Goal: Book appointment/travel/reservation

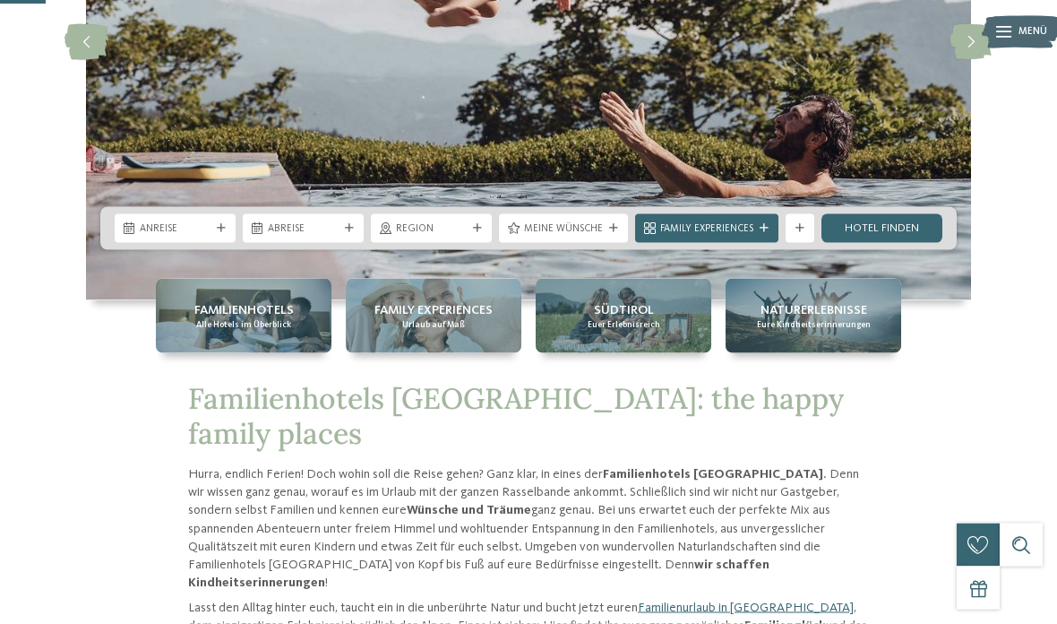
scroll to position [337, 0]
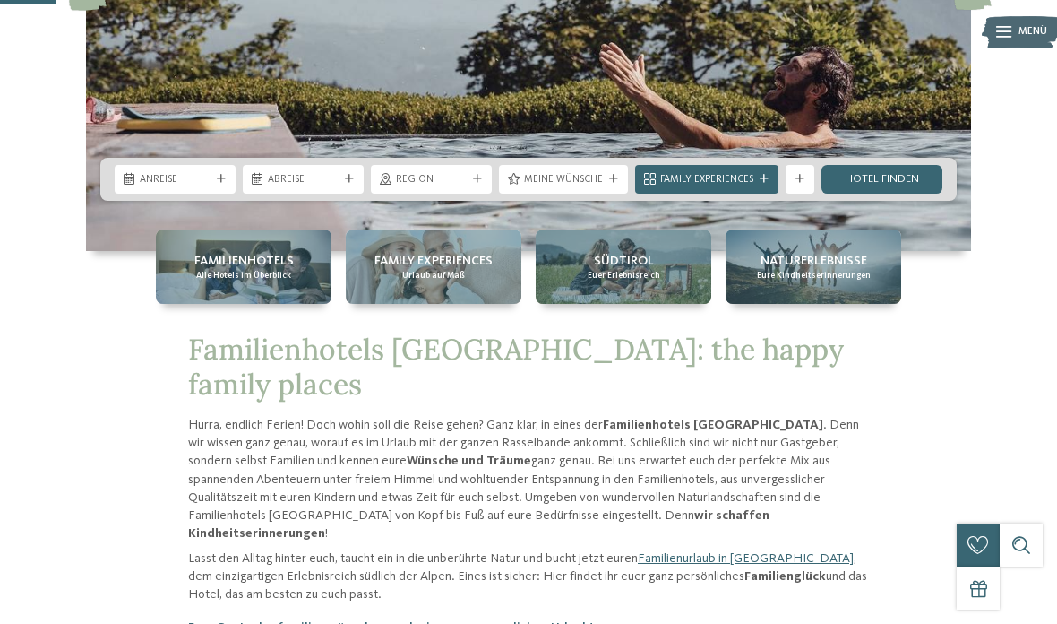
click at [212, 186] on div "Anreise" at bounding box center [175, 178] width 78 height 15
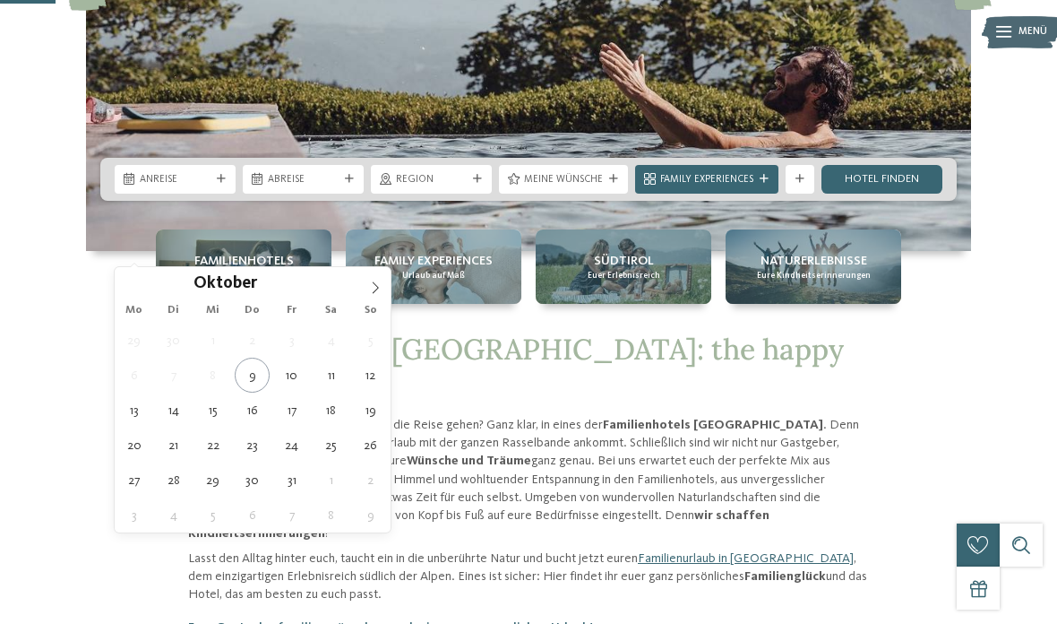
click at [370, 292] on icon at bounding box center [375, 287] width 13 height 13
click at [373, 296] on span at bounding box center [375, 282] width 30 height 30
click at [369, 296] on span at bounding box center [375, 282] width 30 height 30
type input "****"
click at [366, 295] on span at bounding box center [375, 282] width 30 height 30
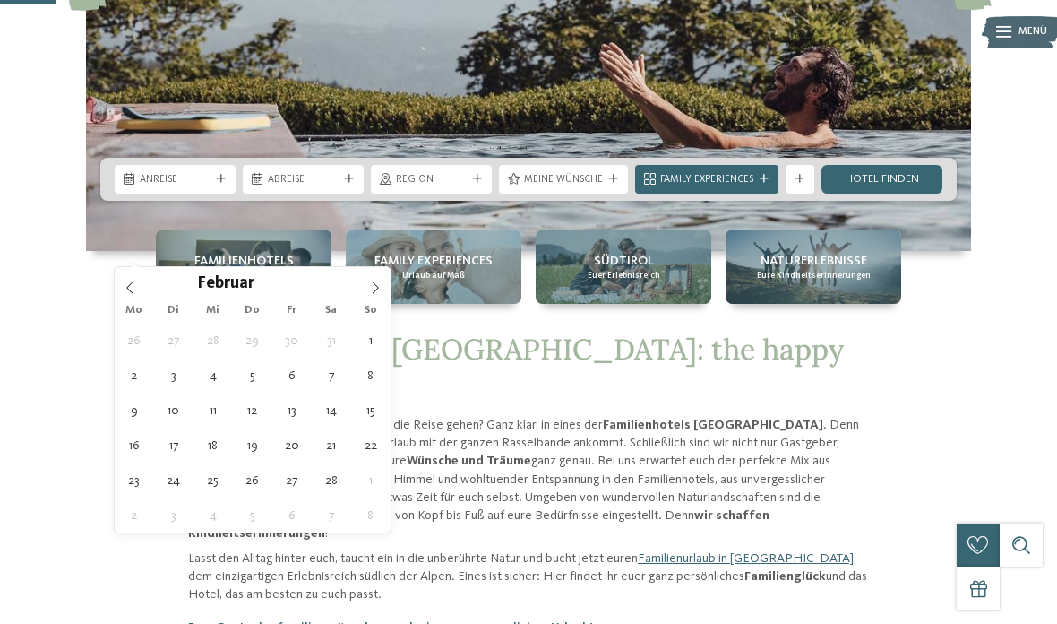
click at [364, 295] on span at bounding box center [375, 282] width 30 height 30
click at [363, 296] on span at bounding box center [375, 282] width 30 height 30
click at [362, 296] on span at bounding box center [375, 282] width 30 height 30
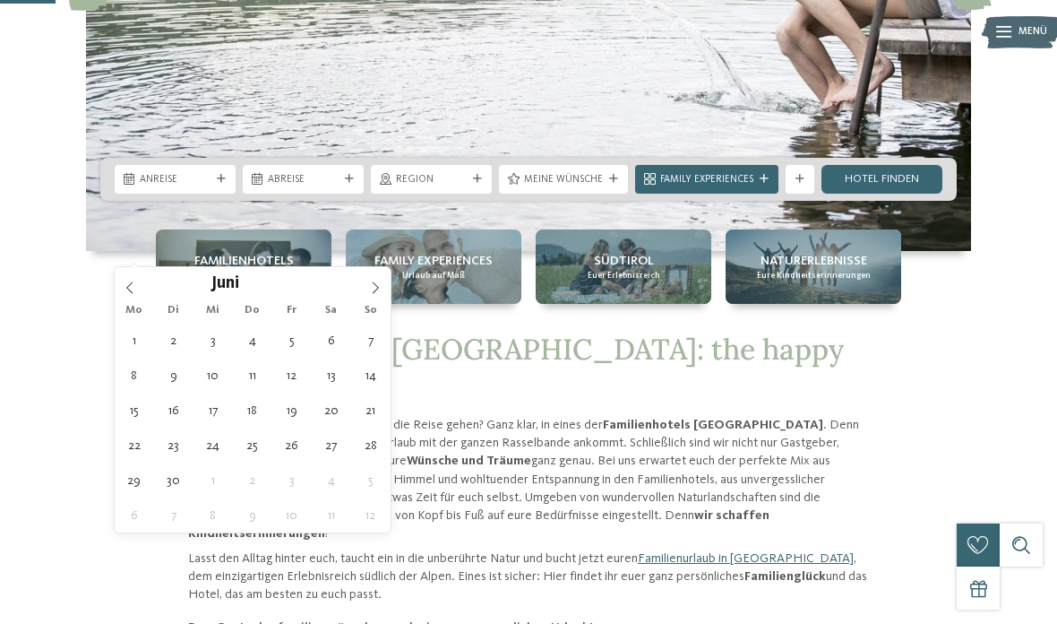
click at [360, 295] on span at bounding box center [375, 282] width 30 height 30
click at [373, 292] on icon at bounding box center [375, 287] width 13 height 13
type div "08.08.2026"
type input "****"
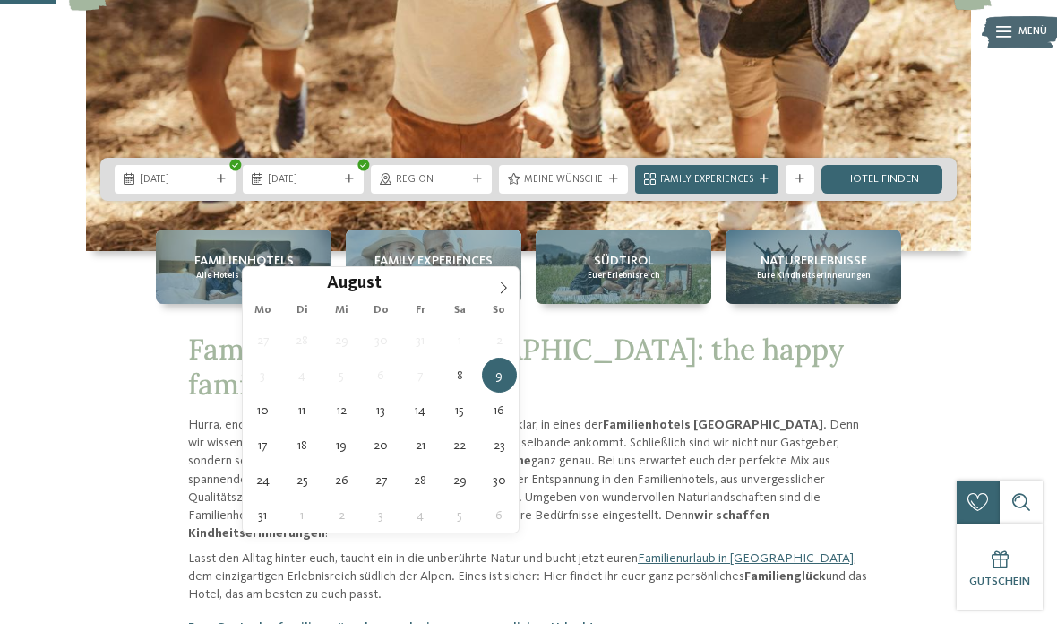
type div "15.08.2026"
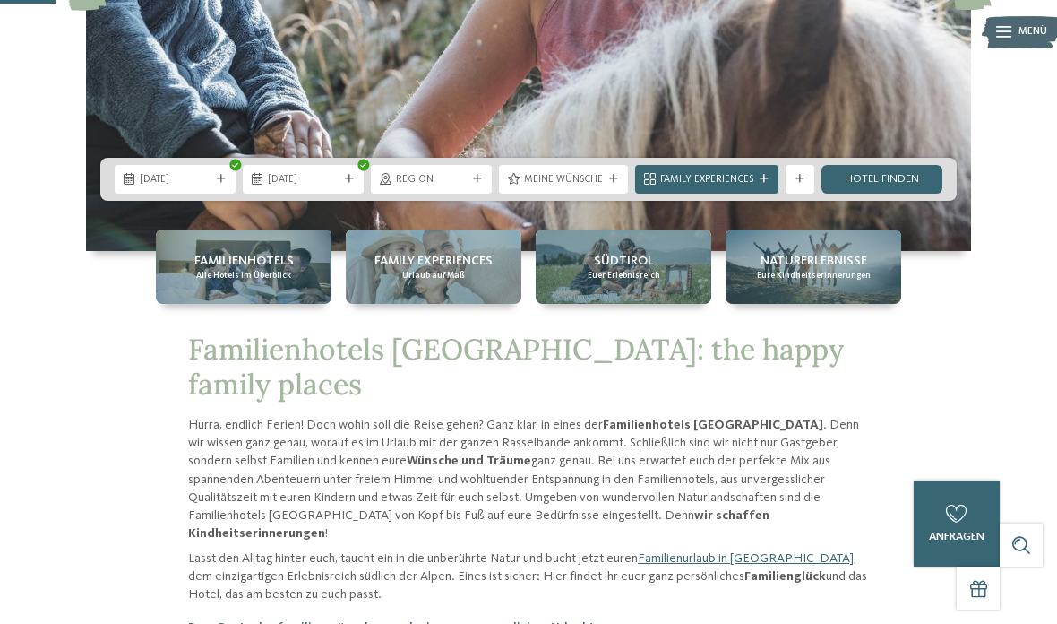
click at [884, 194] on link "Hotel finden" at bounding box center [882, 179] width 121 height 29
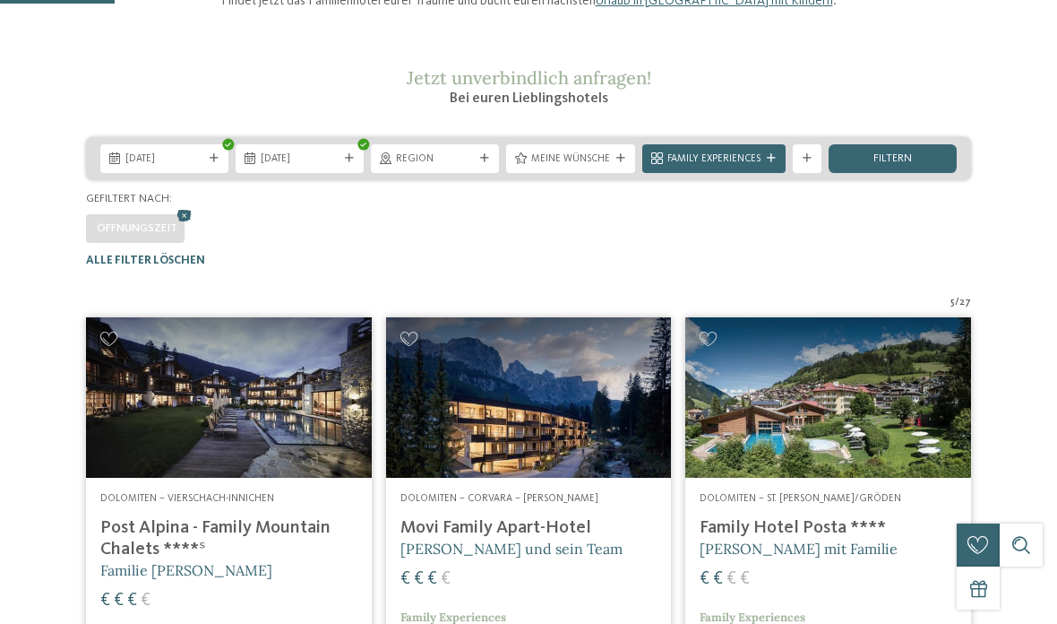
scroll to position [334, 0]
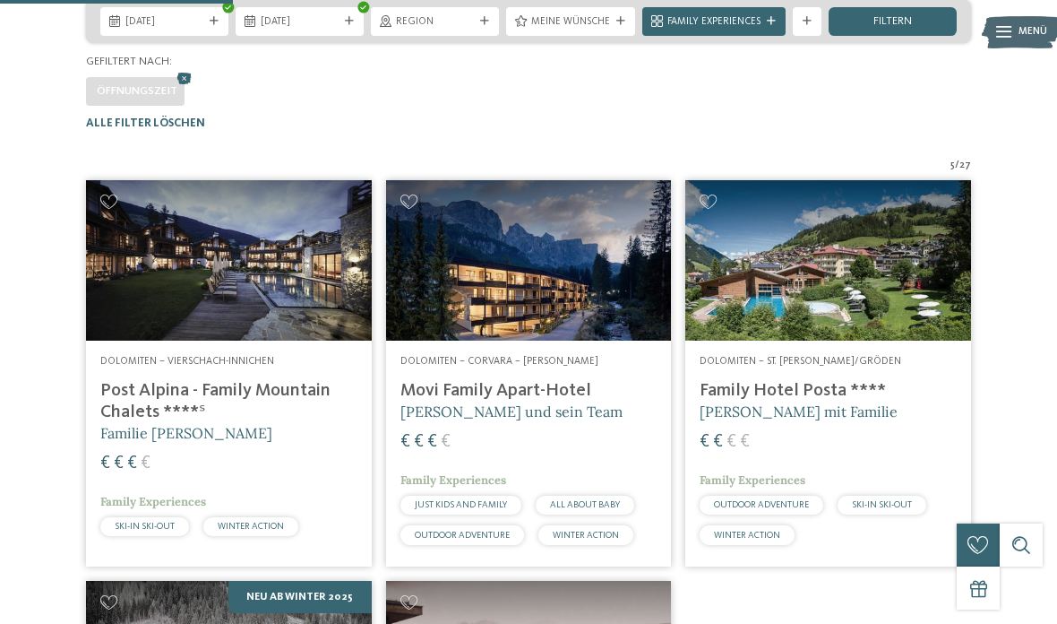
click at [793, 366] on span "Dolomiten – St. Christina/Gröden" at bounding box center [801, 361] width 202 height 11
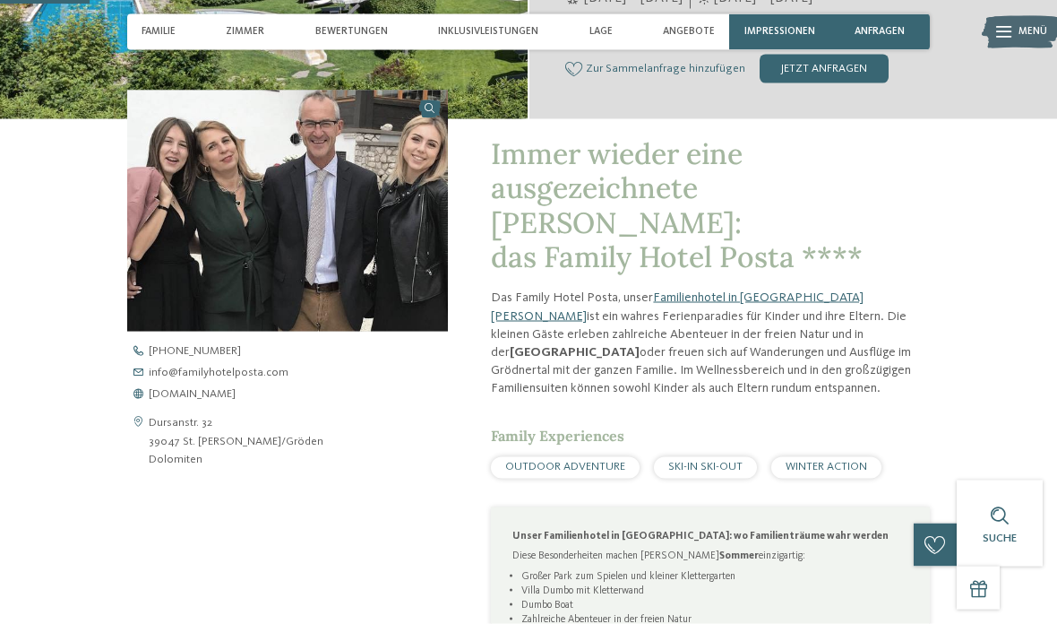
scroll to position [404, 0]
click at [676, 290] on link "Familienhotel in St. Christina" at bounding box center [677, 305] width 373 height 30
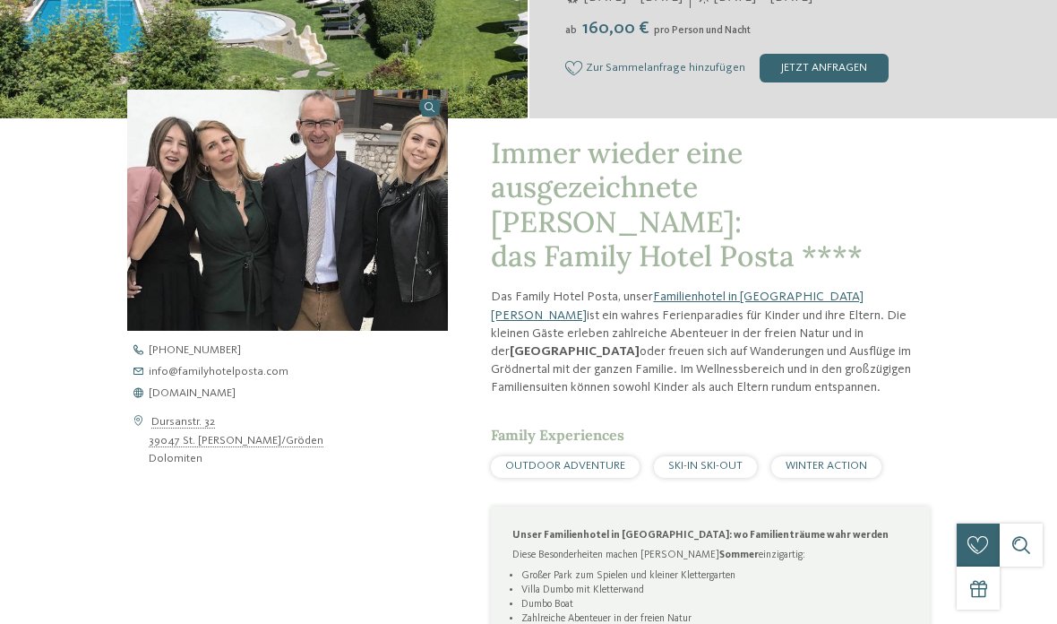
scroll to position [0, 0]
